Goal: Communication & Community: Answer question/provide support

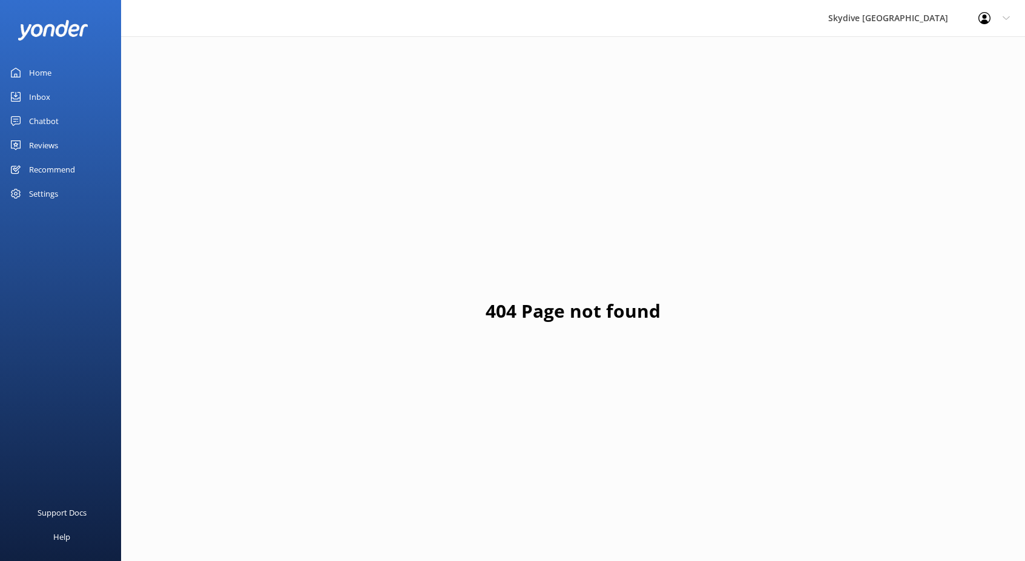
click at [71, 97] on link "Inbox" at bounding box center [60, 97] width 121 height 24
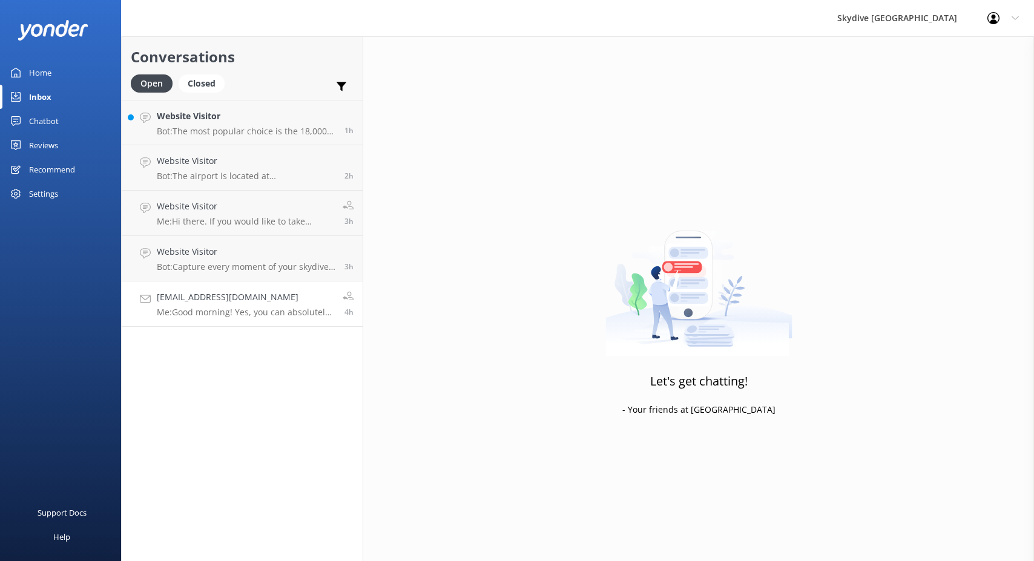
click at [274, 311] on p "Me: Good morning! Yes, you can absolutely accompany your child. The transport f…" at bounding box center [245, 312] width 177 height 11
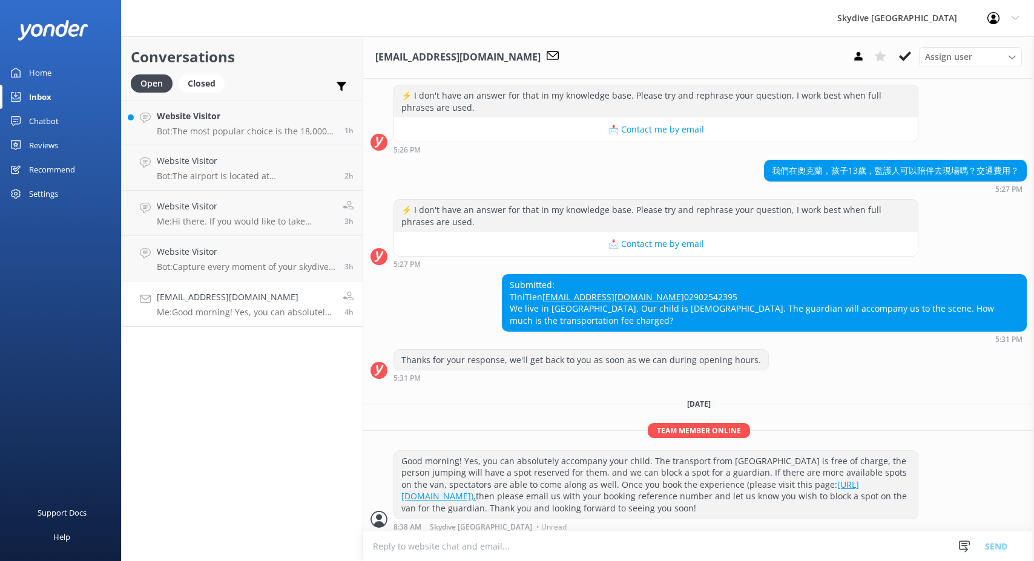
scroll to position [209, 0]
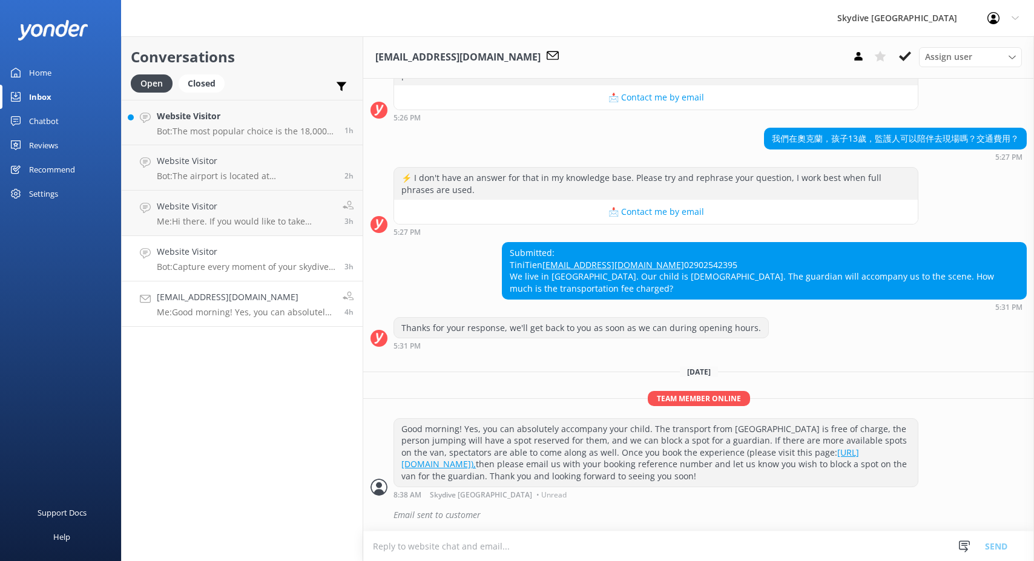
click at [279, 269] on p "Bot: Capture every moment of your skydive with personalized one-on-one videos a…" at bounding box center [246, 266] width 179 height 11
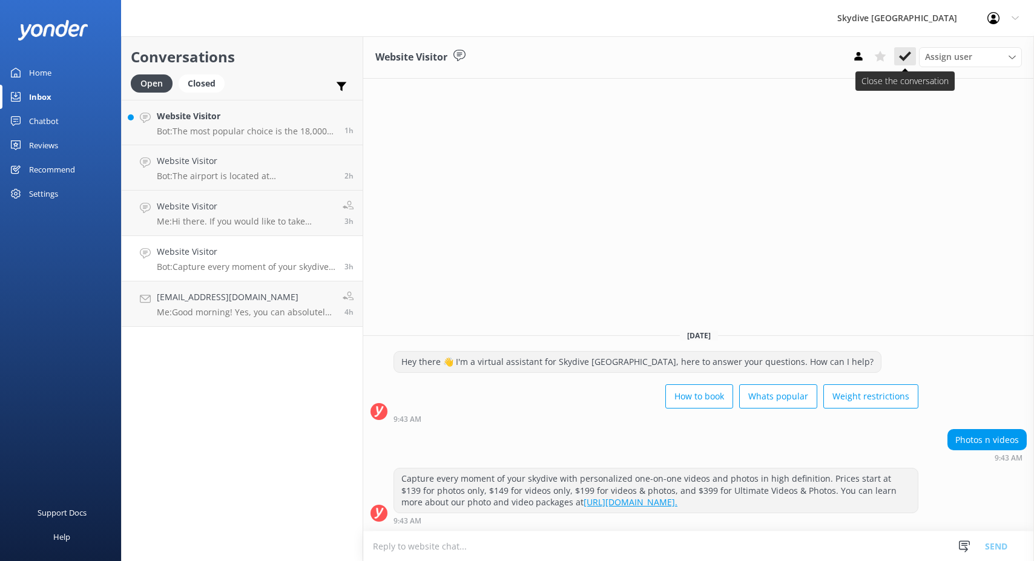
click at [905, 56] on use at bounding box center [905, 56] width 12 height 10
click at [229, 215] on div "Website Visitor Me: Hi there. If you would like to take advantage of our free t…" at bounding box center [245, 213] width 177 height 27
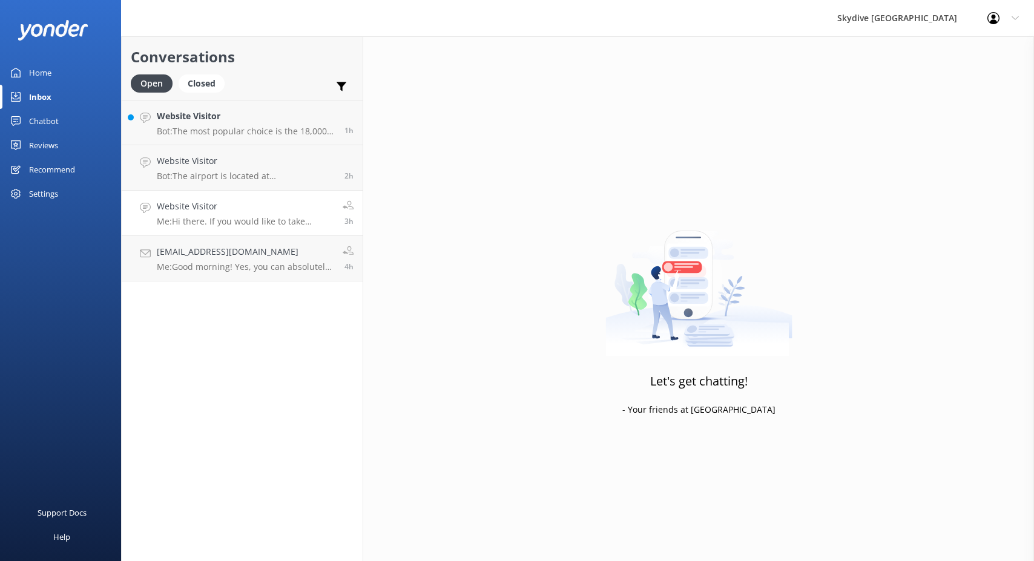
click at [228, 213] on div "Website Visitor Me: Hi there. If you would like to take advantage of our free t…" at bounding box center [245, 213] width 177 height 27
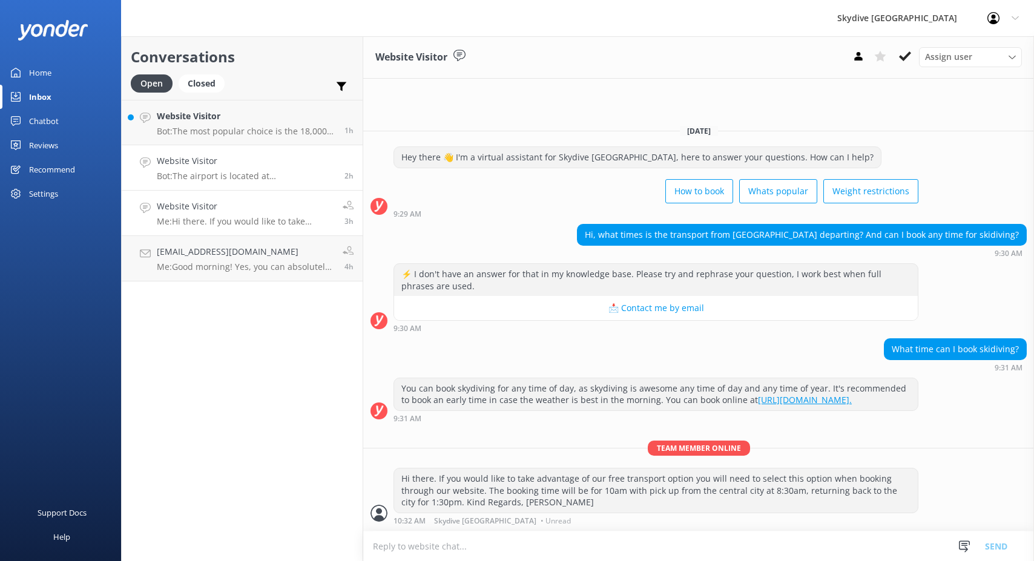
click at [226, 183] on link "Website Visitor Bot: The airport is located at [GEOGRAPHIC_DATA] ([GEOGRAPHIC_D…" at bounding box center [242, 167] width 241 height 45
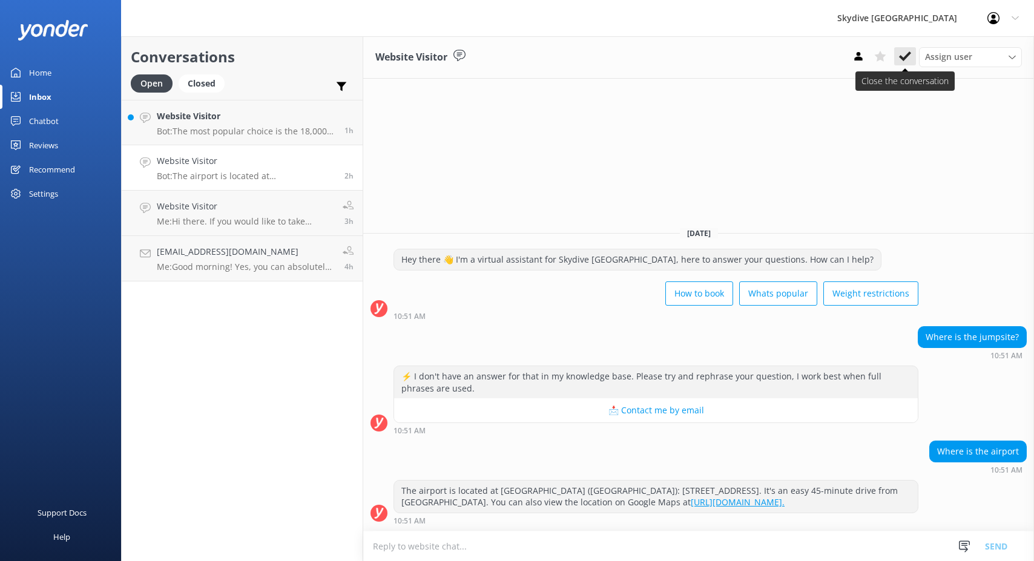
click at [904, 52] on icon at bounding box center [905, 56] width 12 height 12
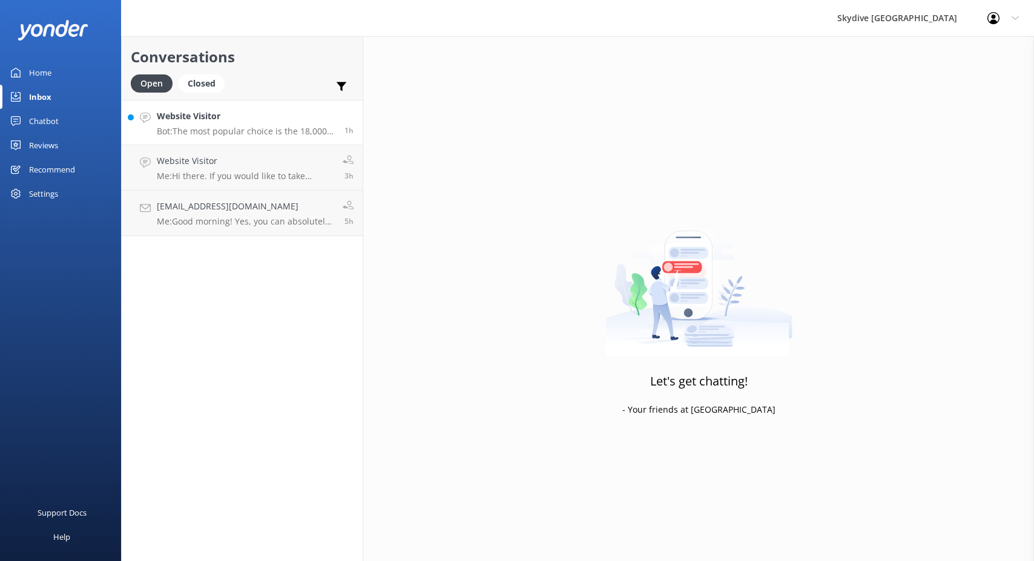
click at [284, 125] on div "Website Visitor Bot: The most popular choice is the 18,000ft skydive, which is …" at bounding box center [246, 123] width 179 height 26
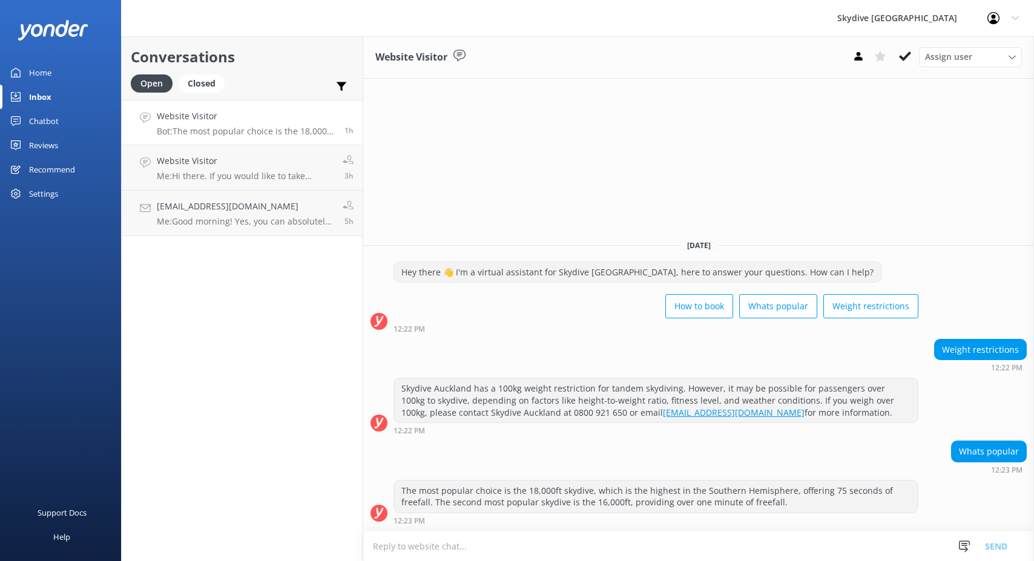
click at [277, 125] on div "Website Visitor Bot: The most popular choice is the 18,000ft skydive, which is …" at bounding box center [246, 123] width 179 height 26
click at [907, 58] on icon at bounding box center [905, 56] width 12 height 12
